Goal: Task Accomplishment & Management: Use online tool/utility

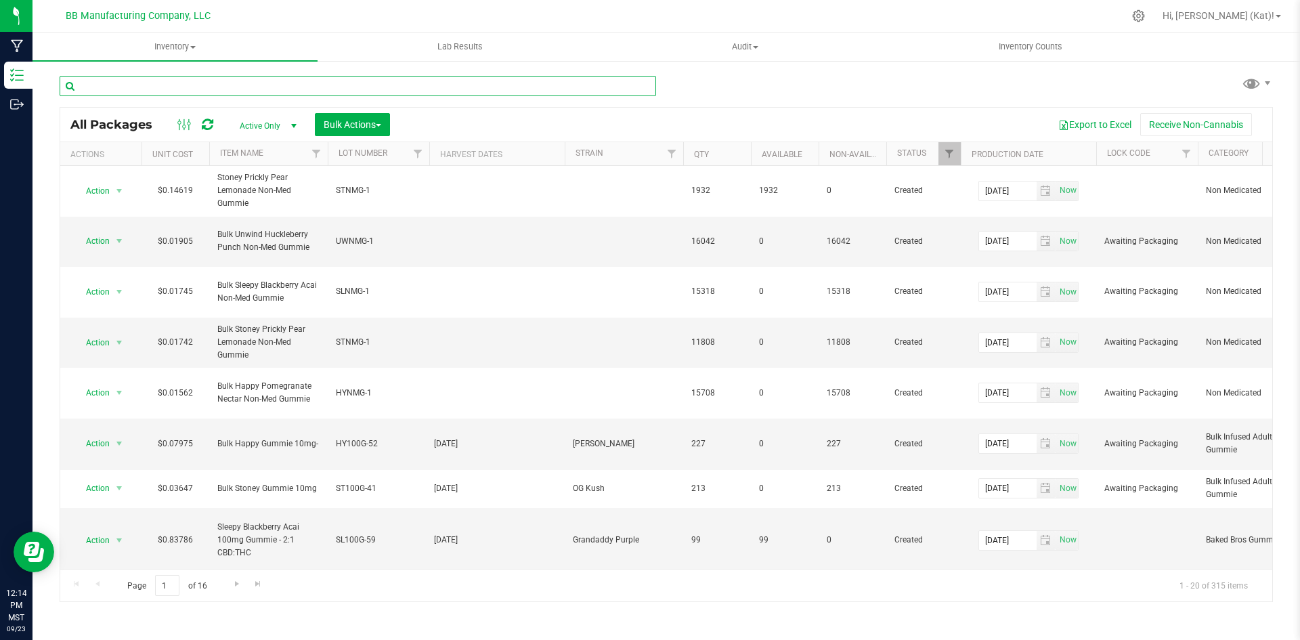
click at [240, 87] on input "text" at bounding box center [358, 86] width 596 height 20
type input "cbg"
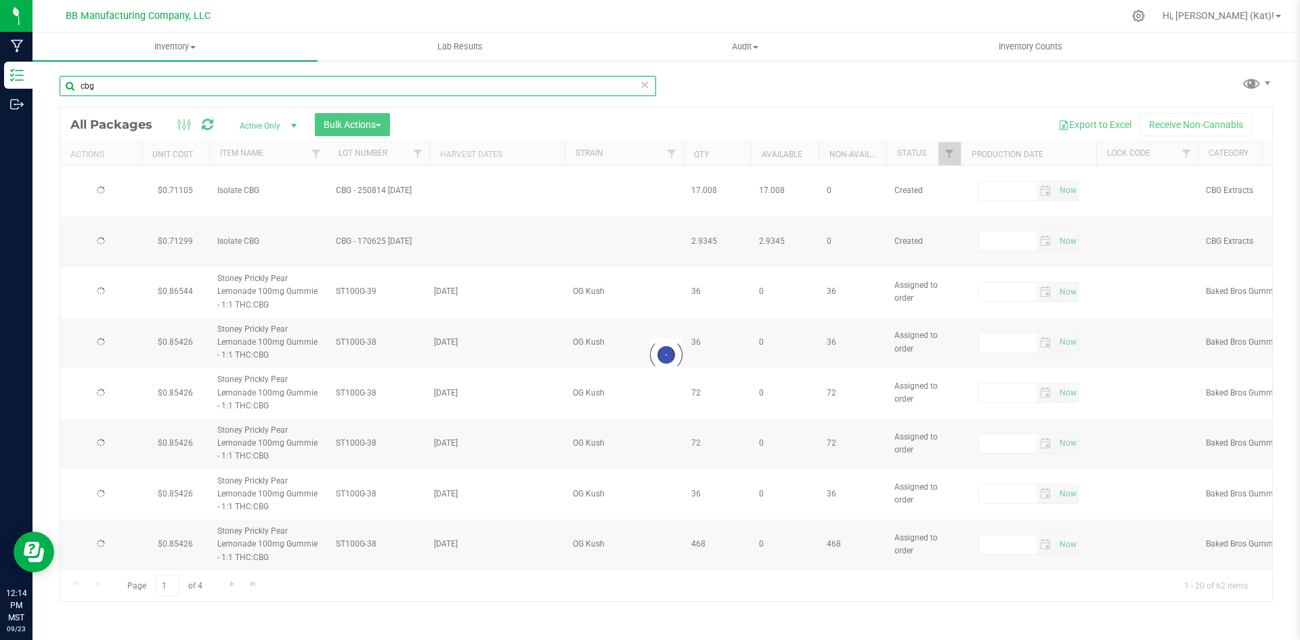
type input "[DATE]"
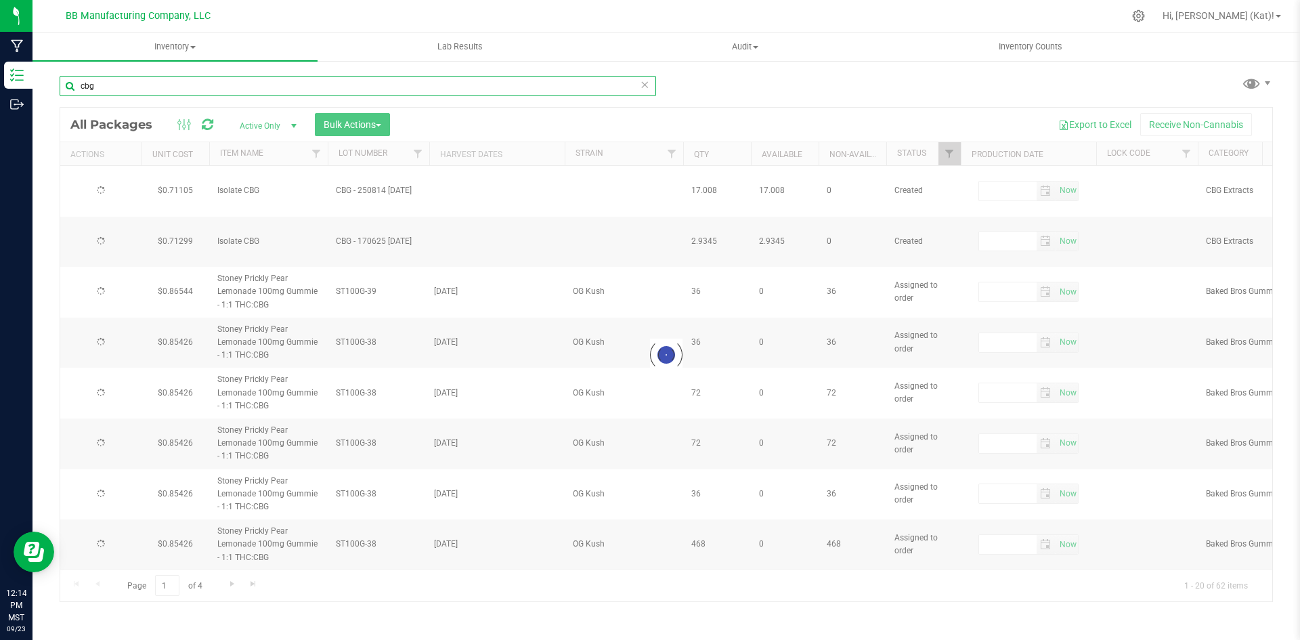
type input "[DATE]"
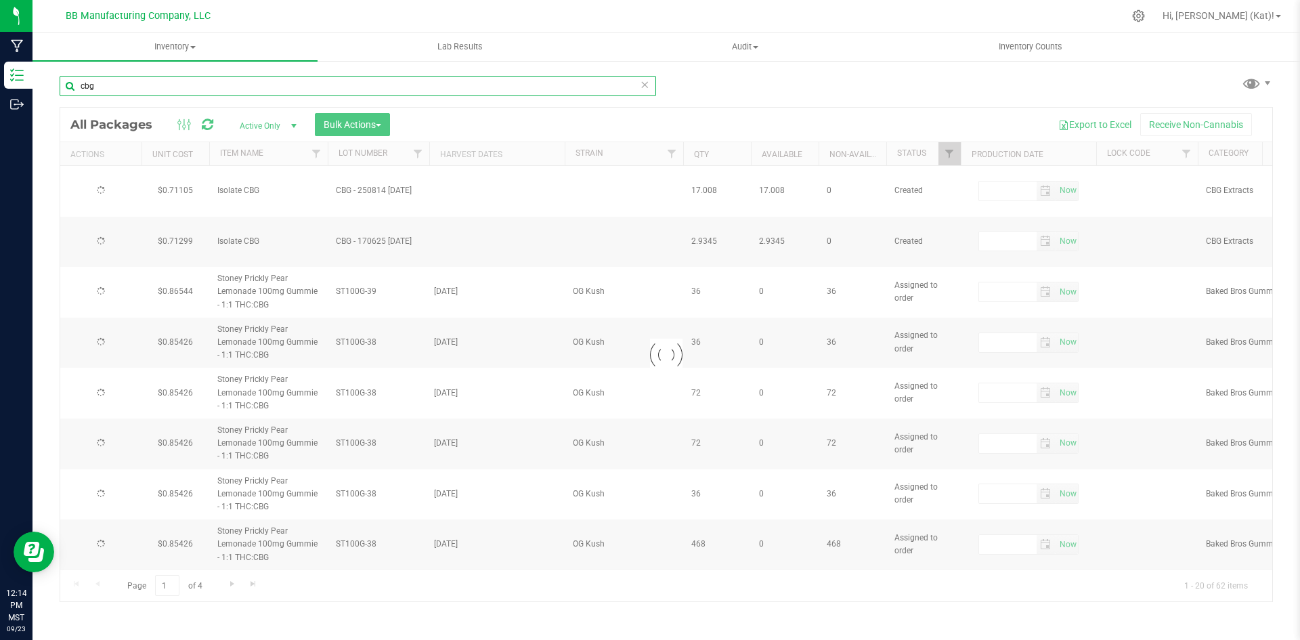
type input "[DATE]"
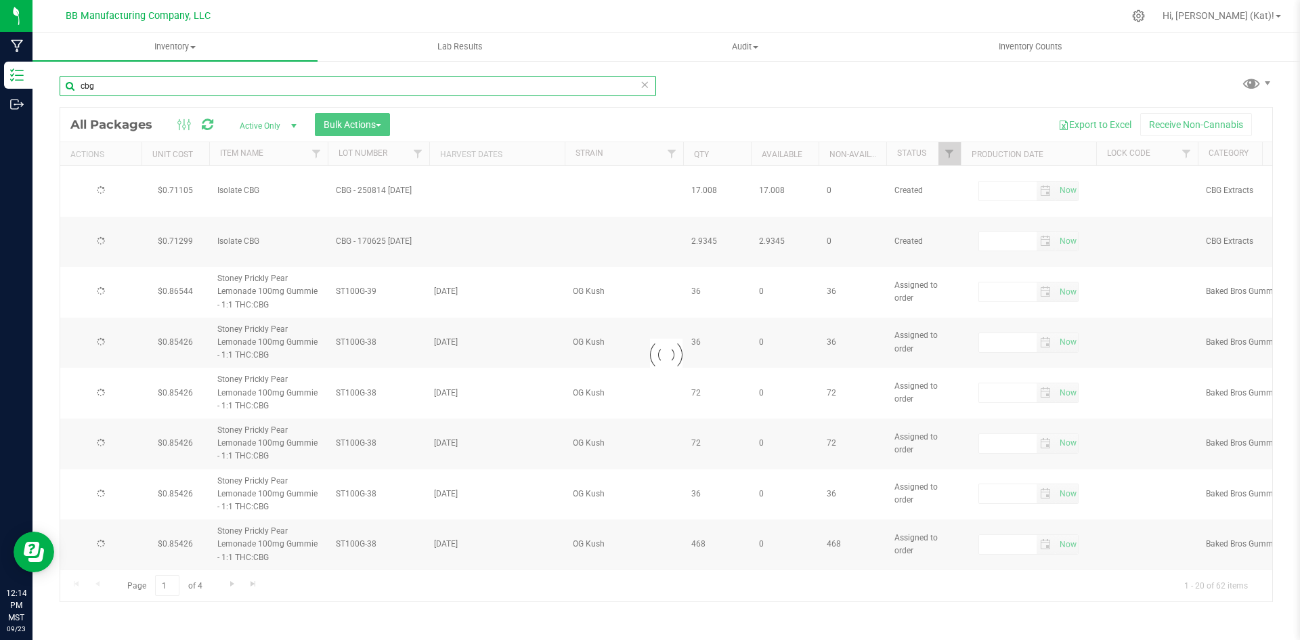
type input "[DATE]"
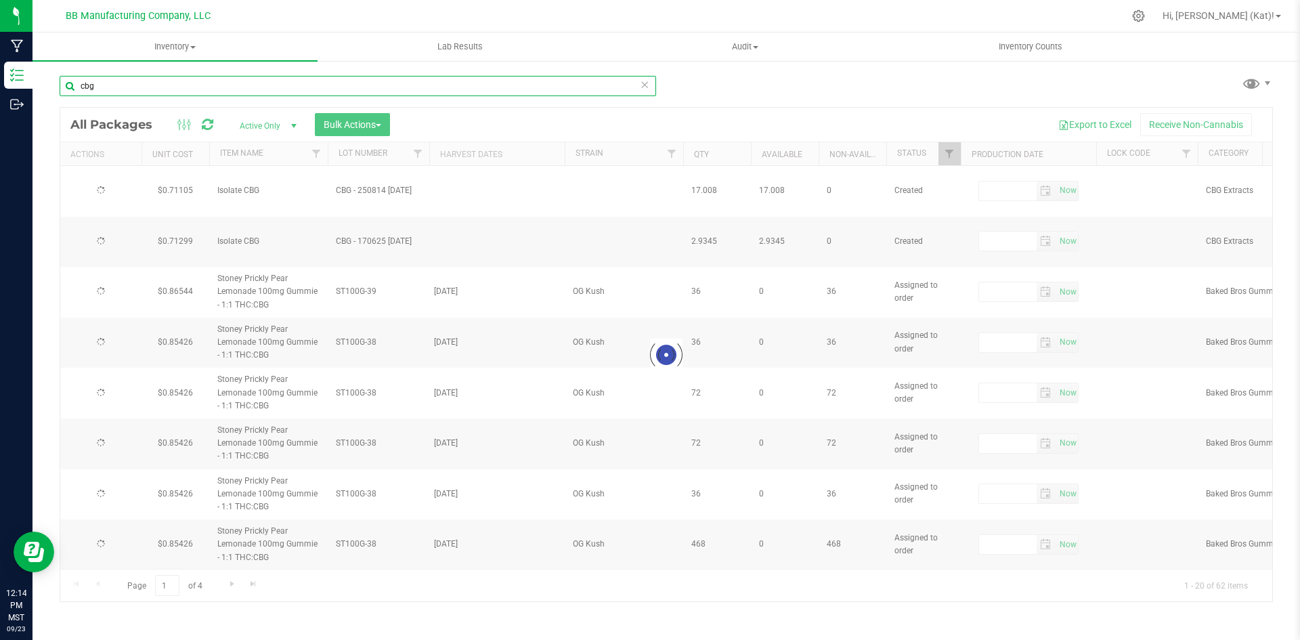
type input "[DATE]"
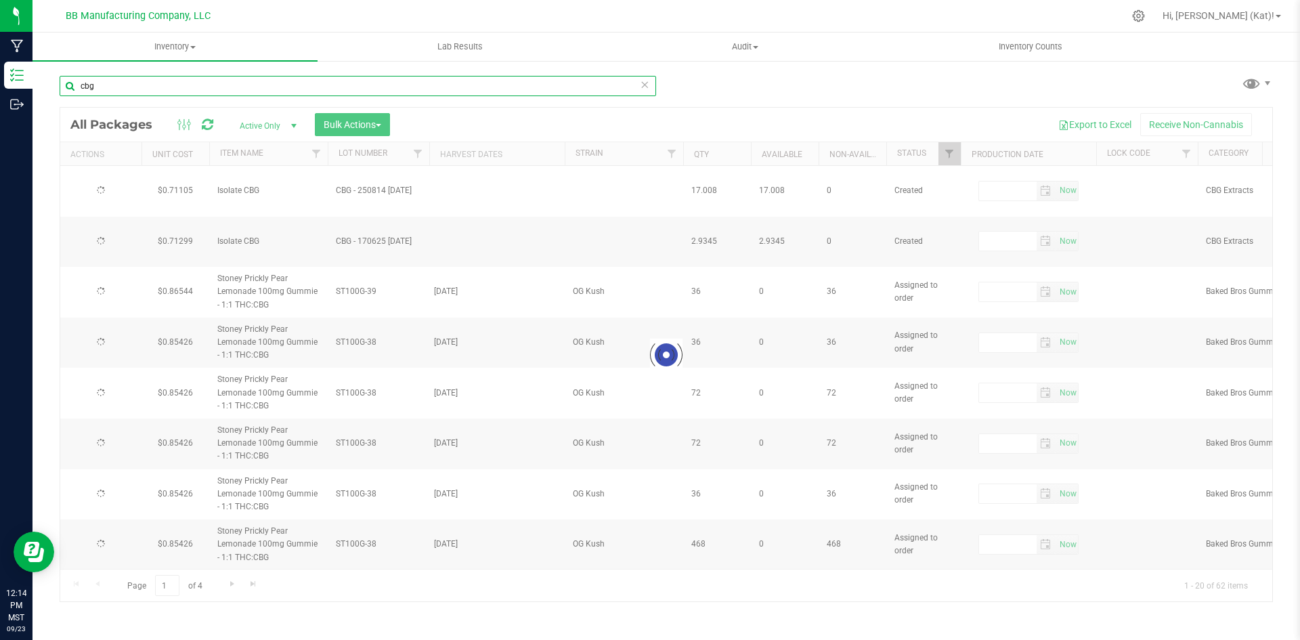
type input "[DATE]"
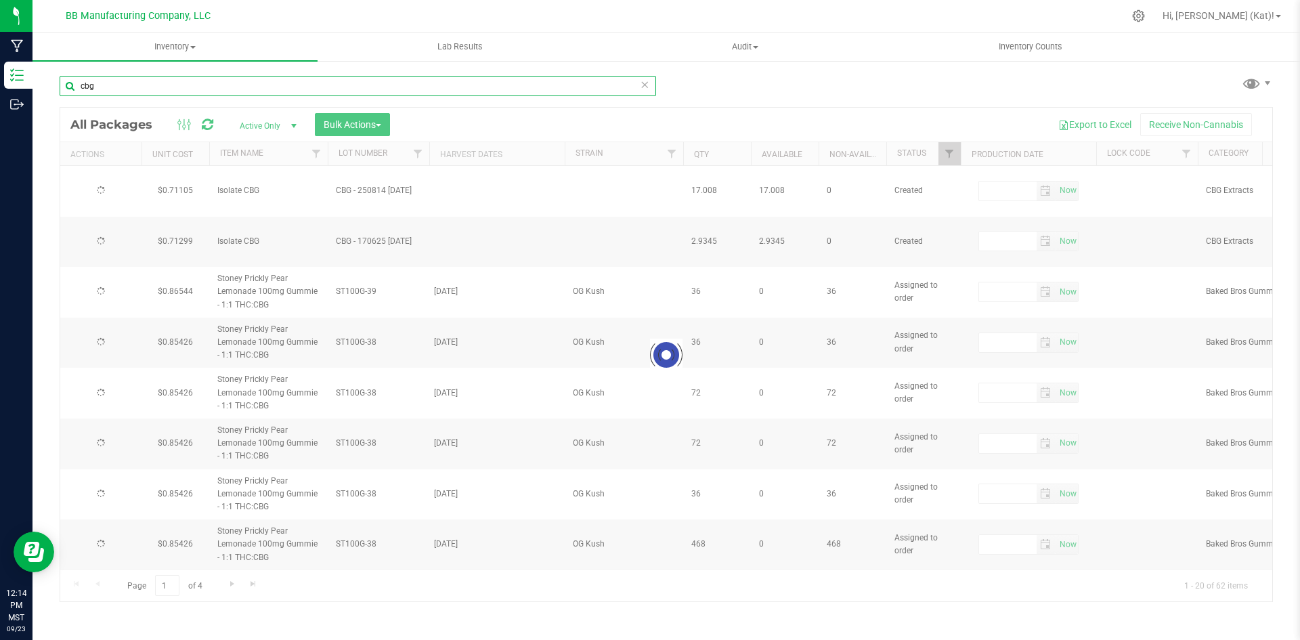
type input "[DATE]"
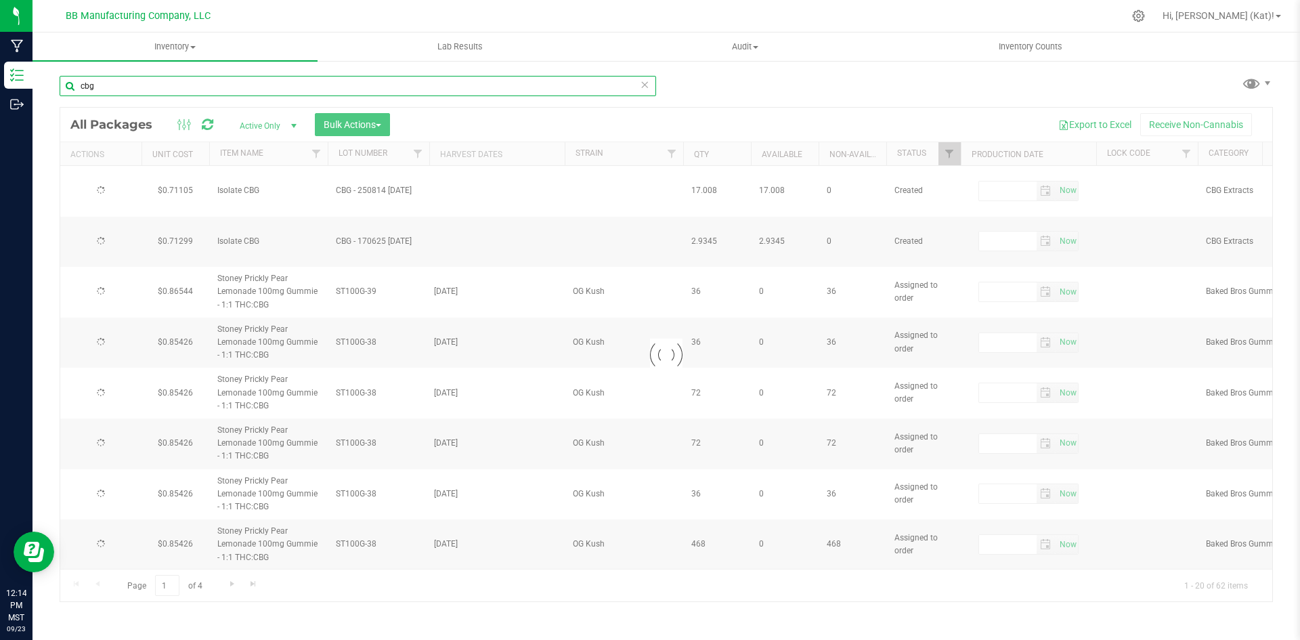
type input "[DATE]"
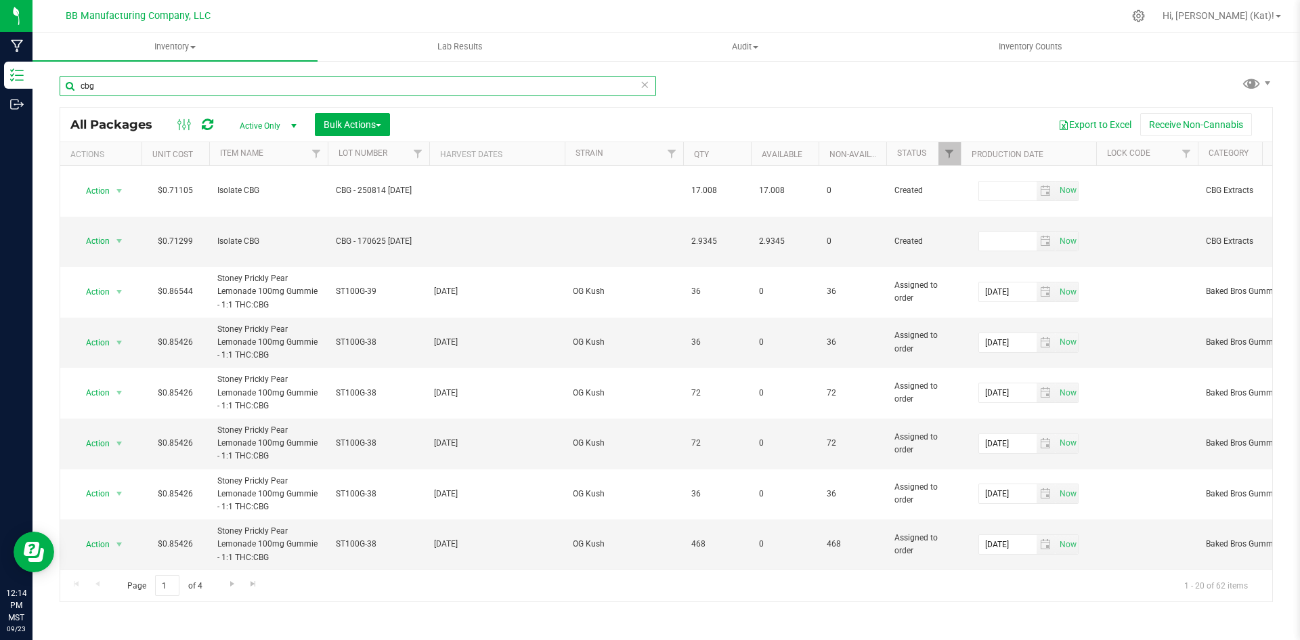
type input "cbg"
